Goal: Find specific page/section: Find specific page/section

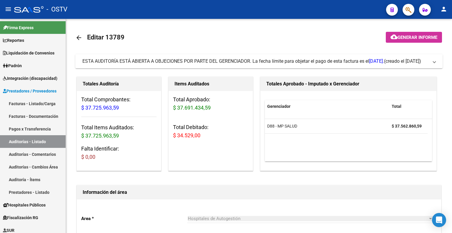
scroll to position [383, 0]
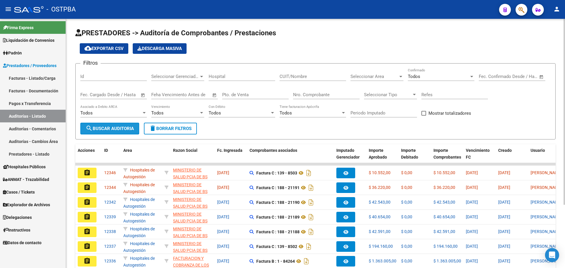
click at [113, 127] on span "search Buscar Auditoria" at bounding box center [110, 128] width 48 height 5
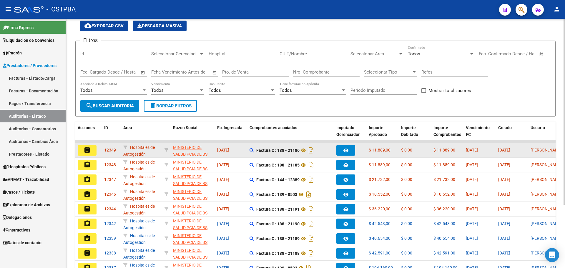
scroll to position [59, 0]
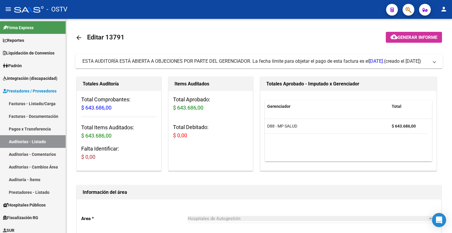
scroll to position [147, 0]
